Goal: Find specific page/section

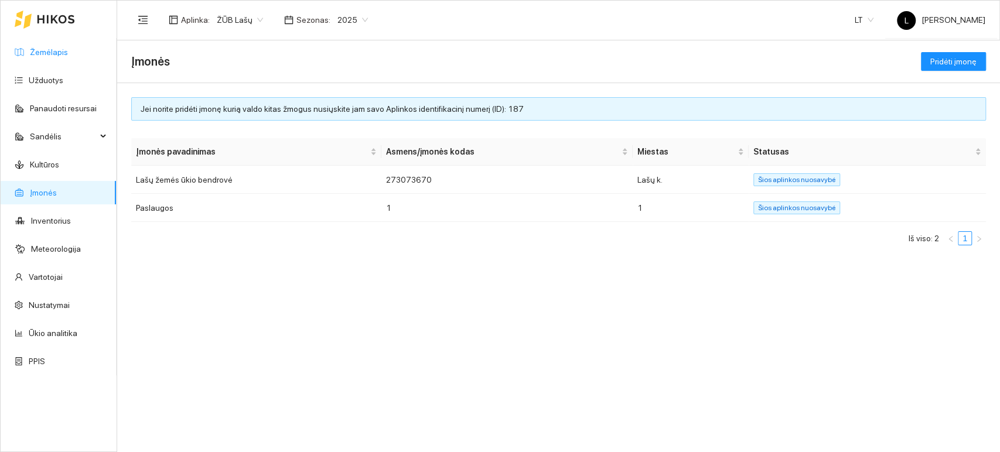
drag, startPoint x: 63, startPoint y: 54, endPoint x: 69, endPoint y: 53, distance: 6.1
click at [63, 53] on link "Žemėlapis" at bounding box center [49, 51] width 38 height 9
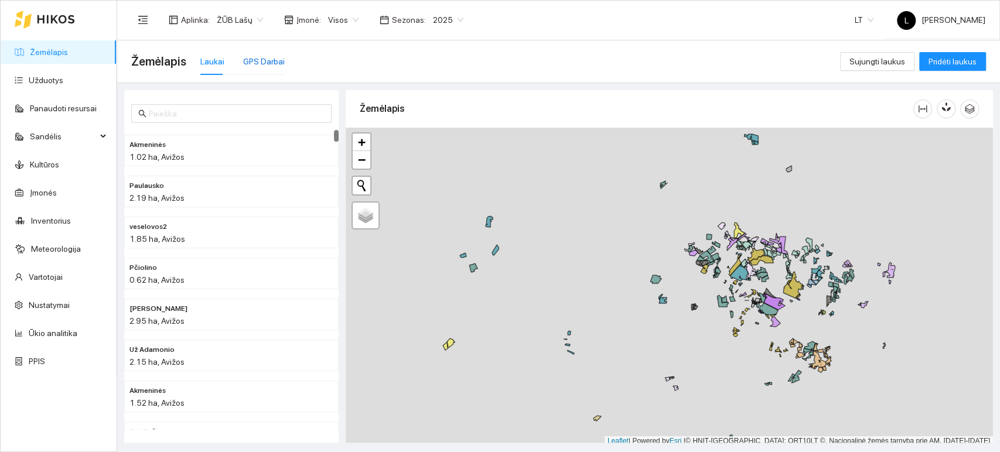
click at [268, 59] on div "GPS Darbai" at bounding box center [264, 61] width 42 height 13
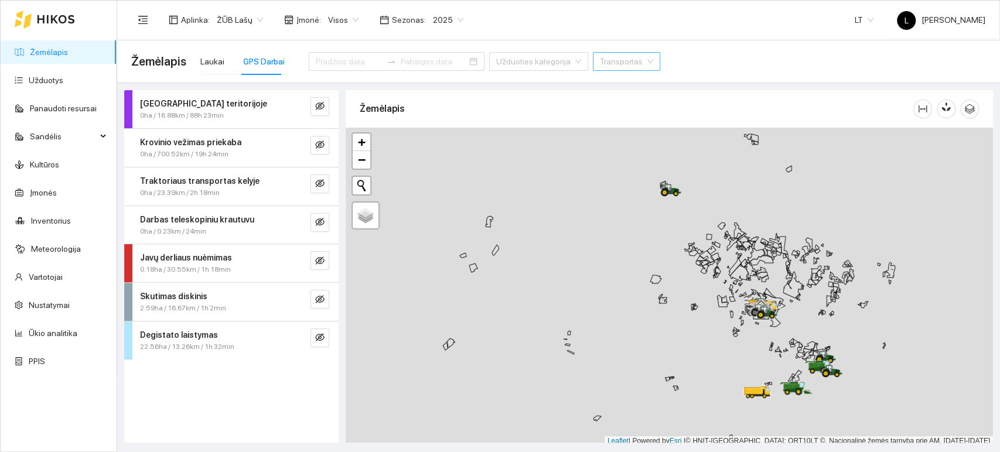
click at [600, 63] on input "search" at bounding box center [622, 62] width 45 height 18
type input "kGD"
click at [600, 59] on input "search" at bounding box center [622, 62] width 45 height 18
type input "KGD301"
click at [616, 28] on div "Aplinka : ŽŪB Lašų Įmonė : Visos Sezonas : 2025 LT L Lašai Buhalterija" at bounding box center [558, 20] width 854 height 38
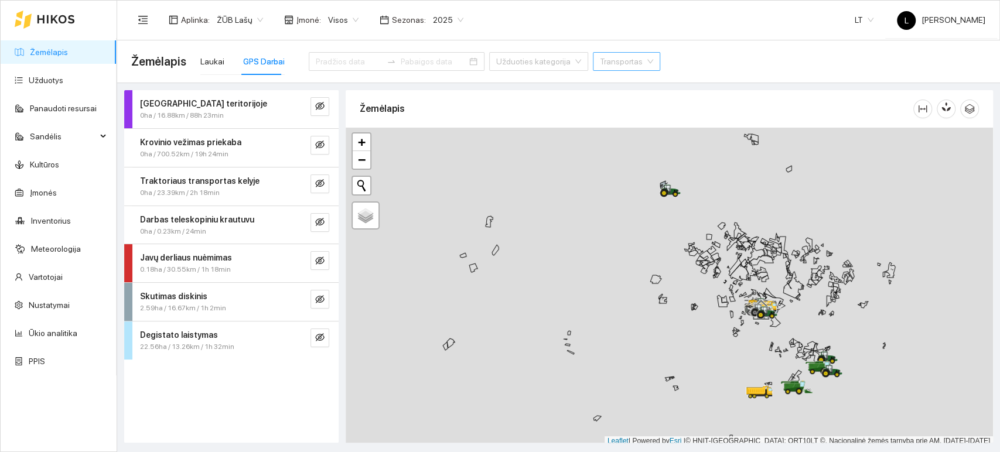
click at [600, 69] on input "search" at bounding box center [622, 62] width 45 height 18
type input "KGD301"
